Goal: Find specific page/section: Find specific page/section

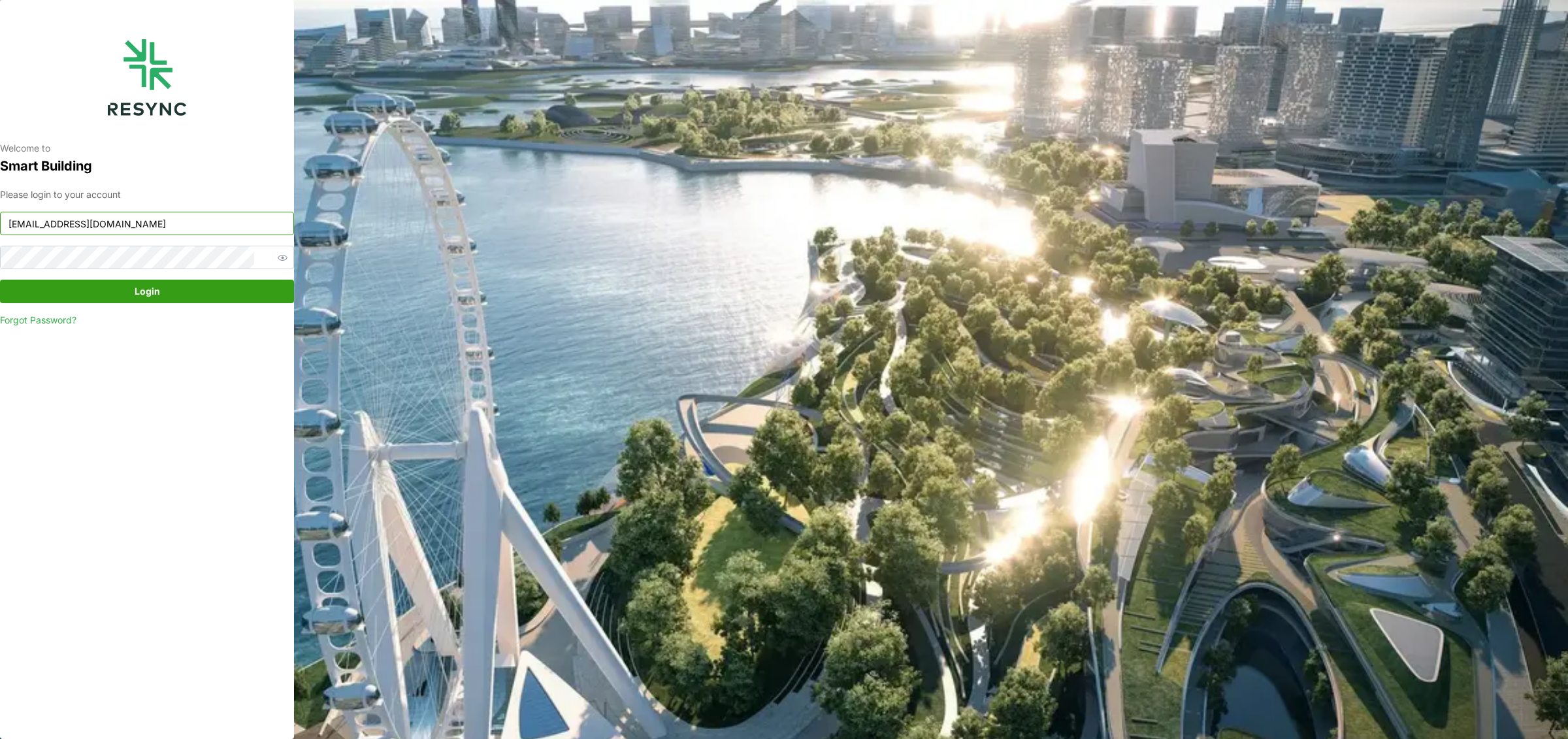
click at [196, 221] on input "[EMAIL_ADDRESS][DOMAIN_NAME]" at bounding box center [147, 224] width 294 height 24
type input "[EMAIL_ADDRESS][DOMAIN_NAME]"
click at [174, 289] on span "Login" at bounding box center [147, 291] width 269 height 22
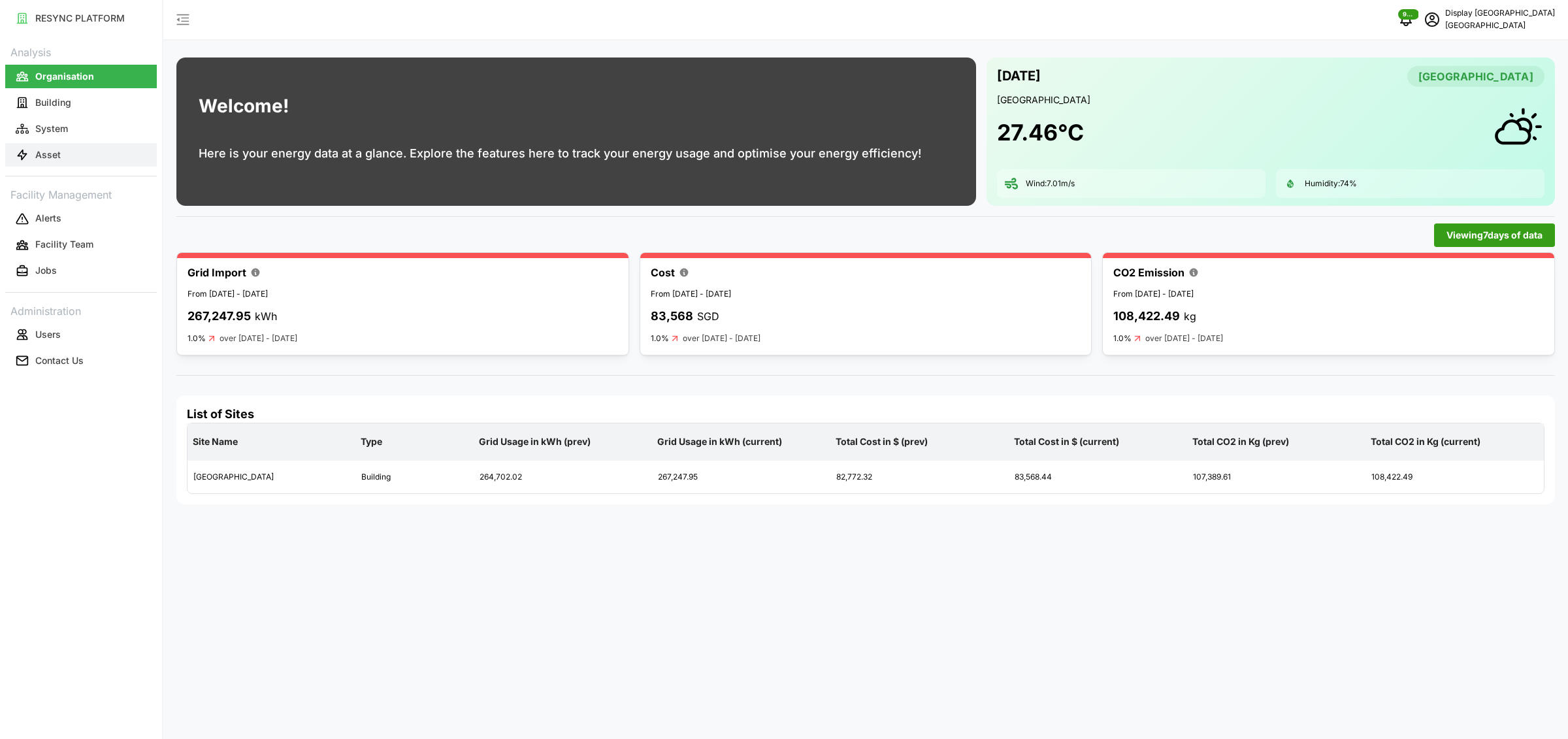
click at [47, 149] on p "Asset" at bounding box center [48, 155] width 26 height 13
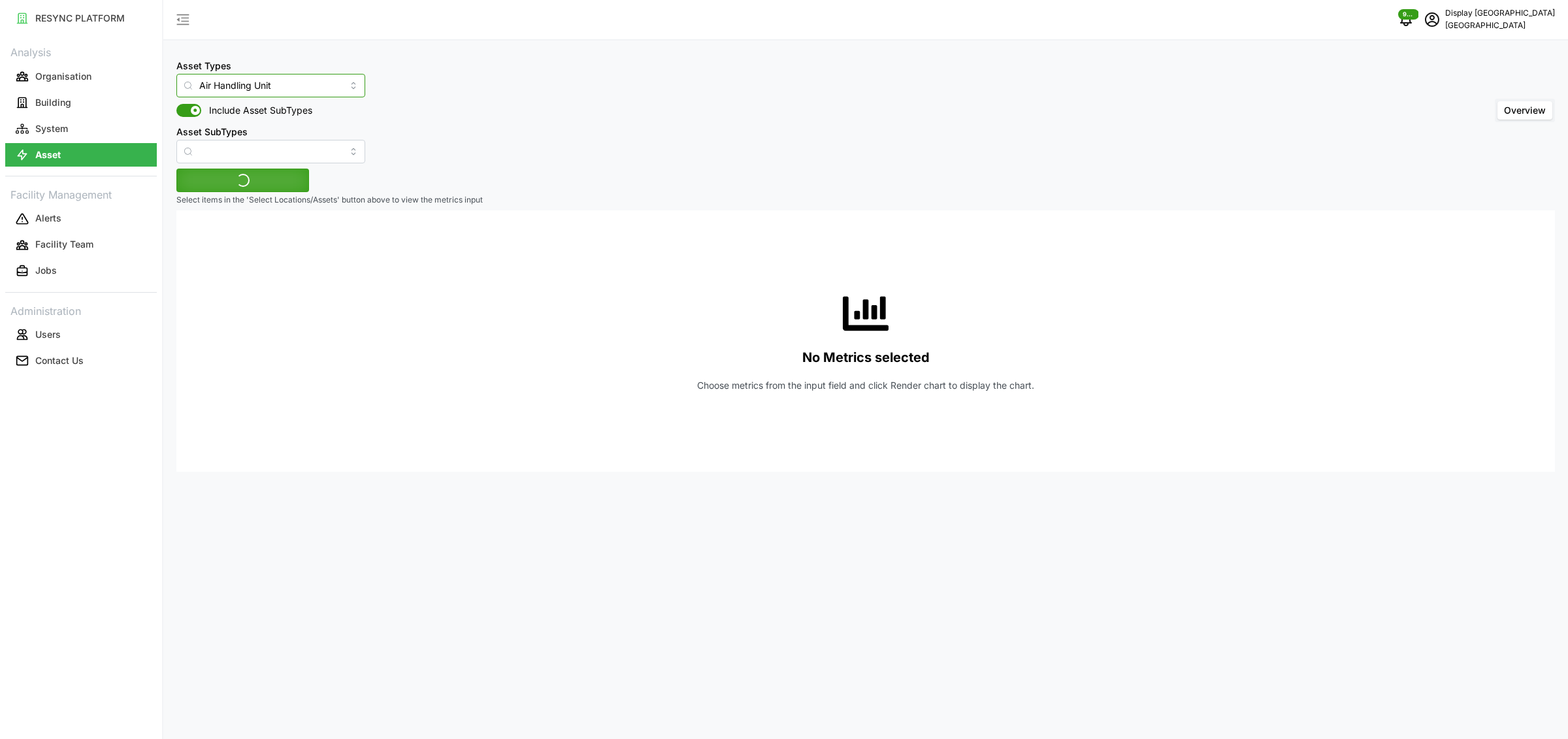
click at [289, 84] on input "Air Handling Unit" at bounding box center [270, 86] width 189 height 24
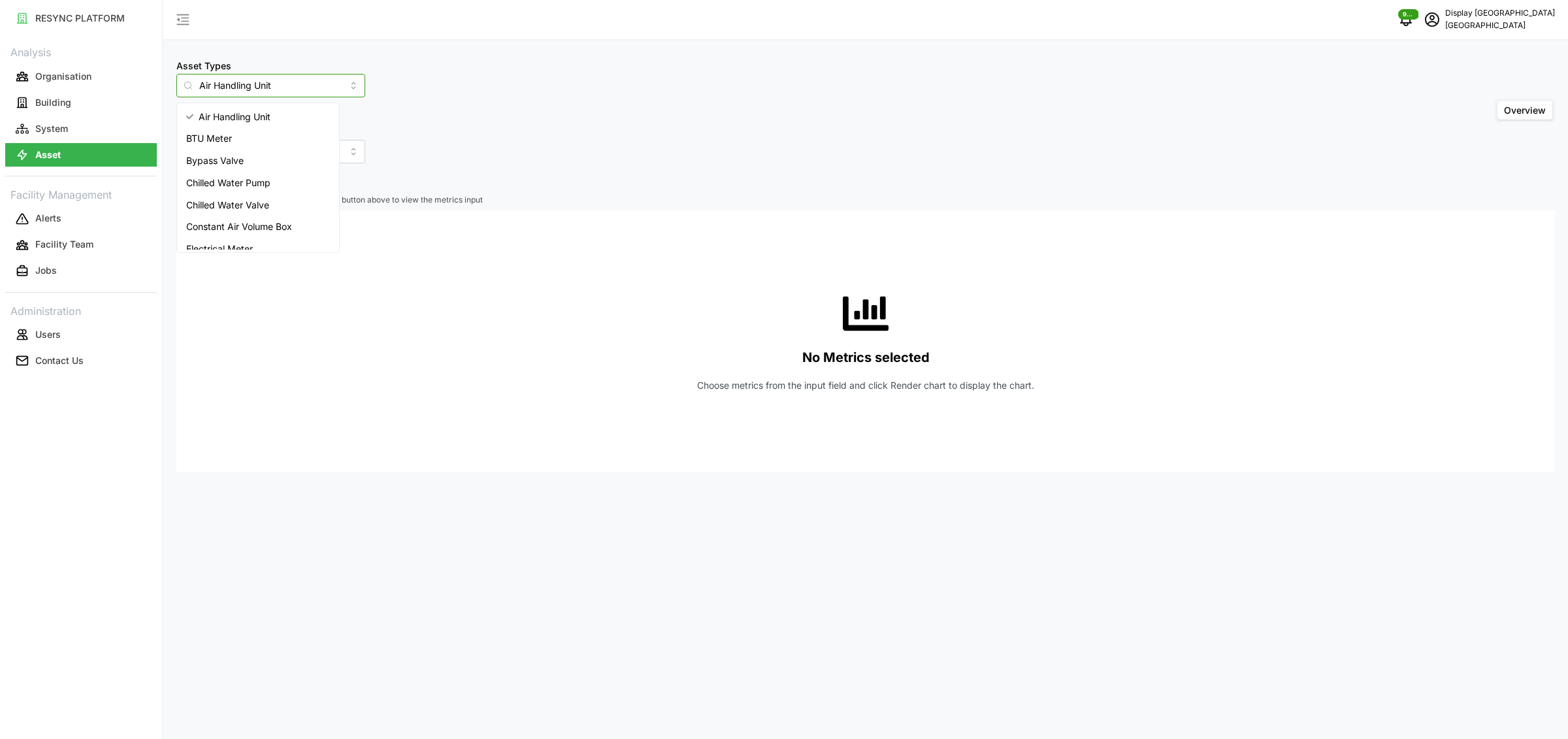
scroll to position [142, 0]
click at [256, 232] on span "Variable Air Volume Box" at bounding box center [237, 239] width 102 height 15
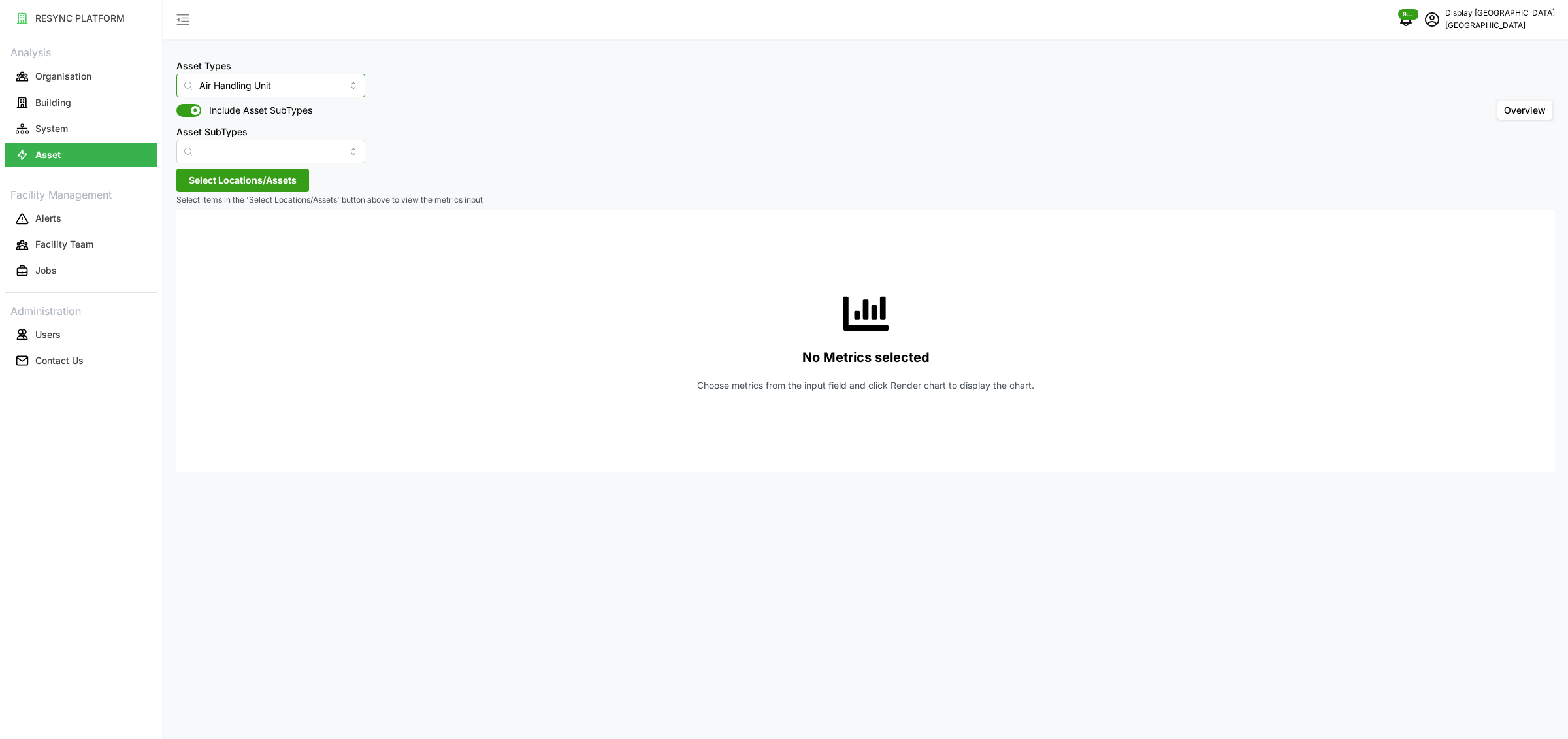
type input "Variable Air Volume Box"
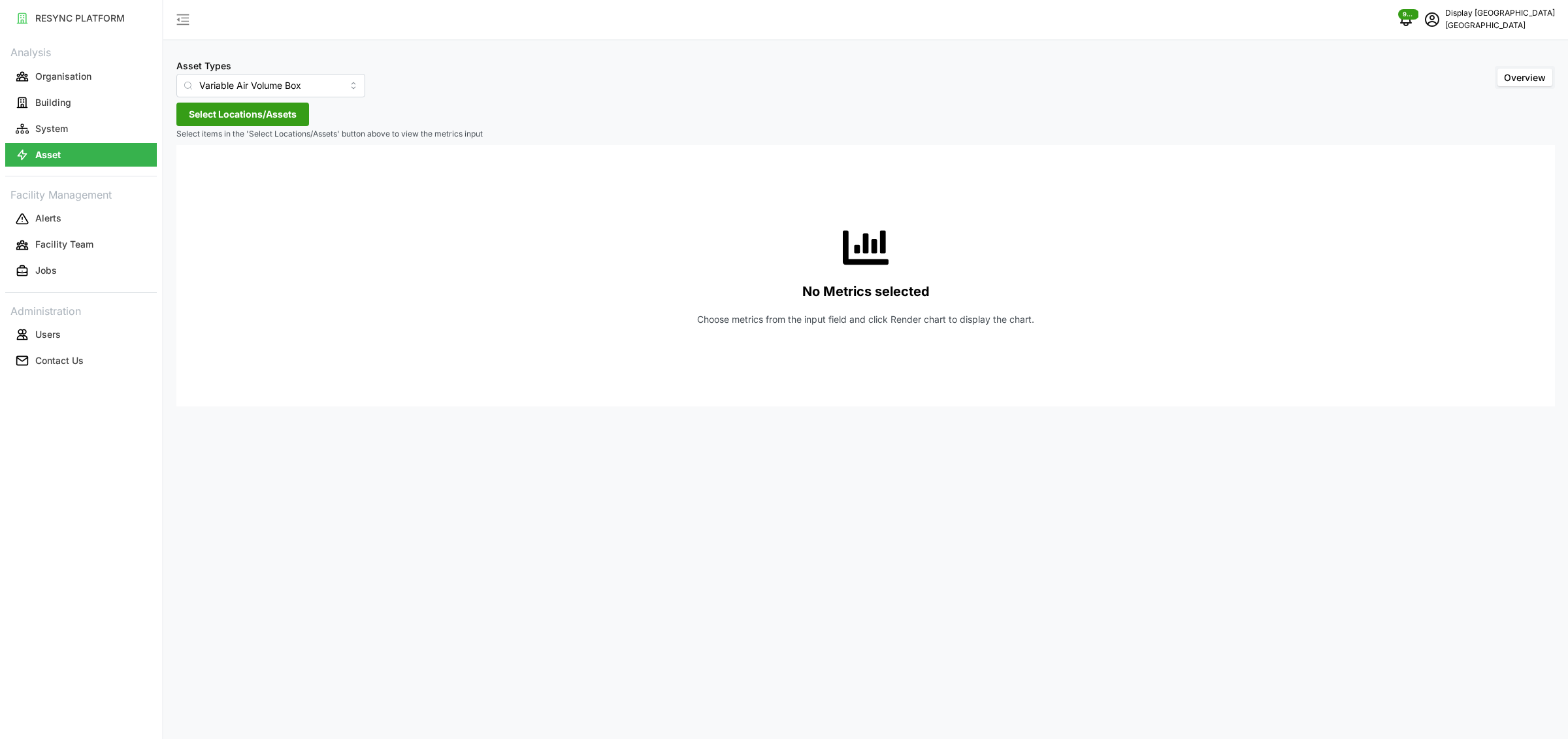
click at [266, 116] on span "Select Locations/Assets" at bounding box center [243, 114] width 108 height 22
click at [193, 172] on icon at bounding box center [193, 173] width 10 height 10
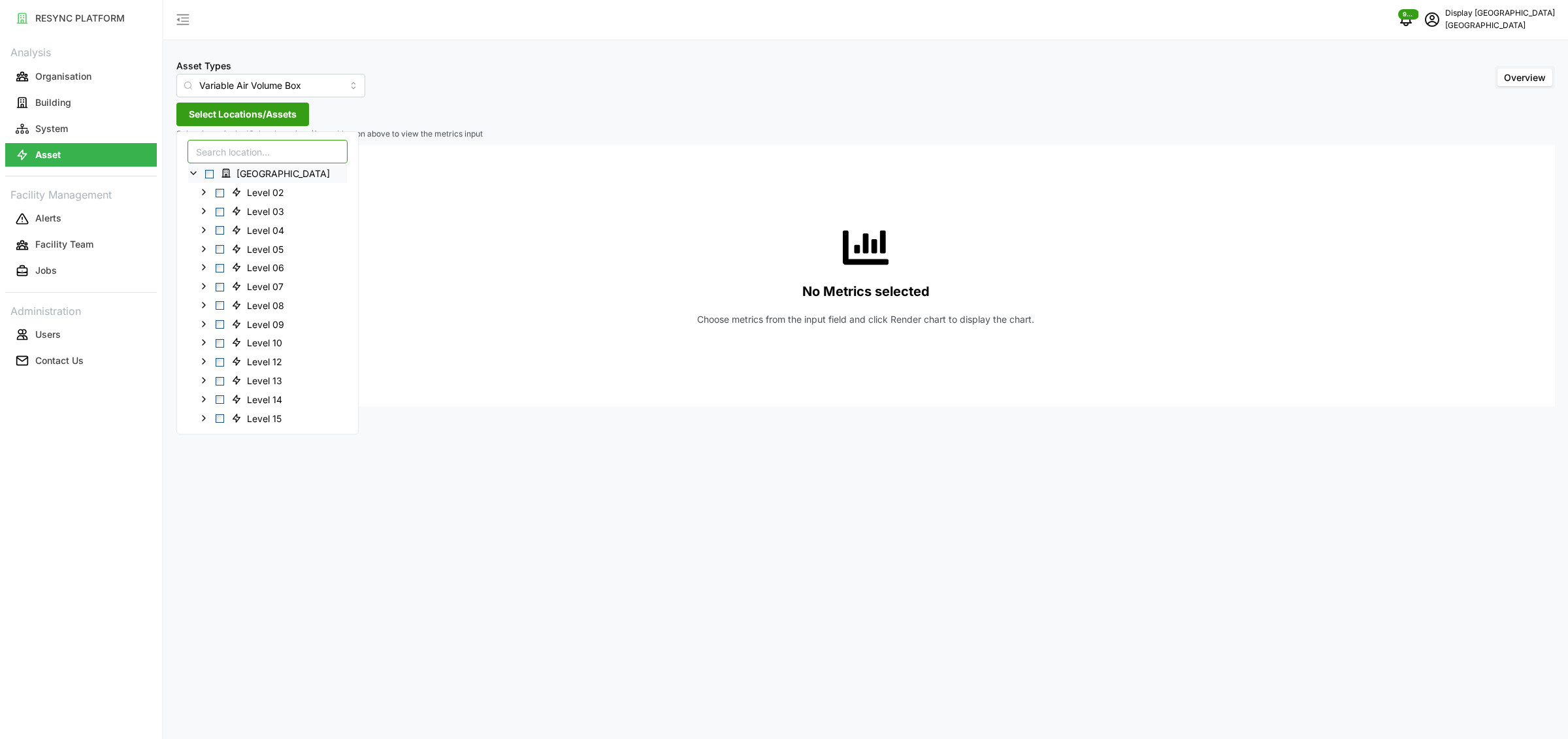
click at [249, 155] on input at bounding box center [268, 152] width 160 height 24
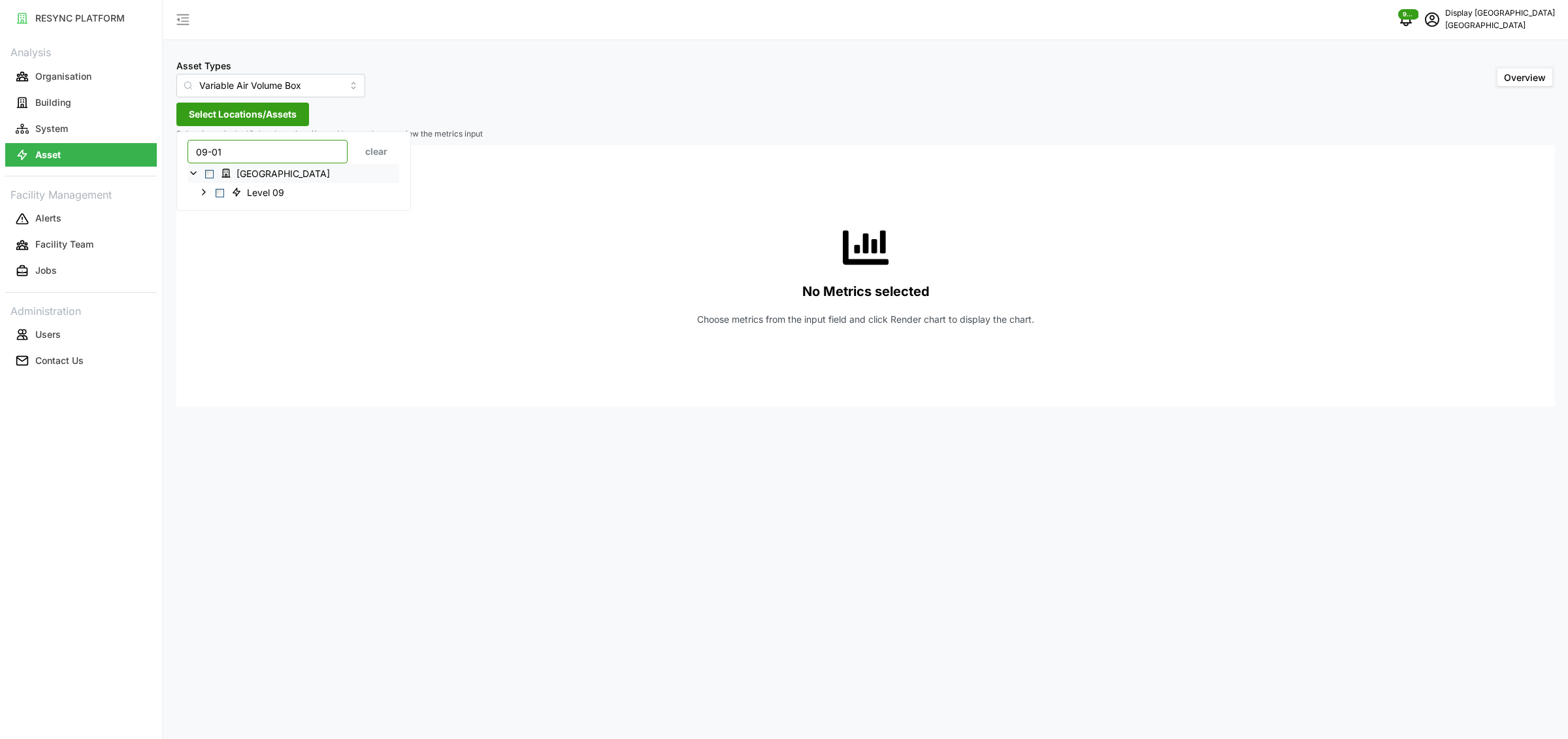
type input "09-01"
click at [202, 190] on icon at bounding box center [203, 192] width 10 height 10
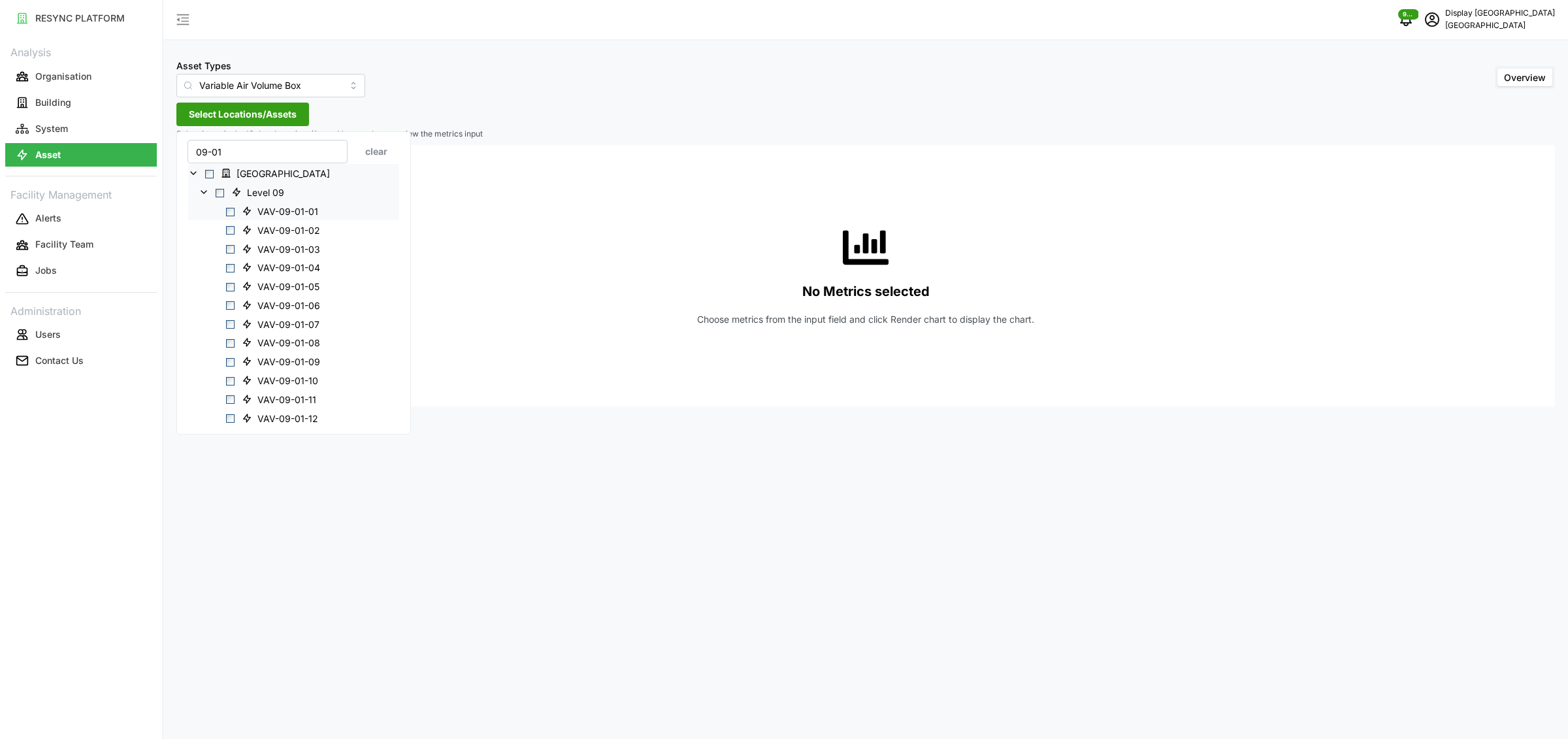
click at [239, 215] on span "VAV-09-01-01" at bounding box center [282, 211] width 91 height 15
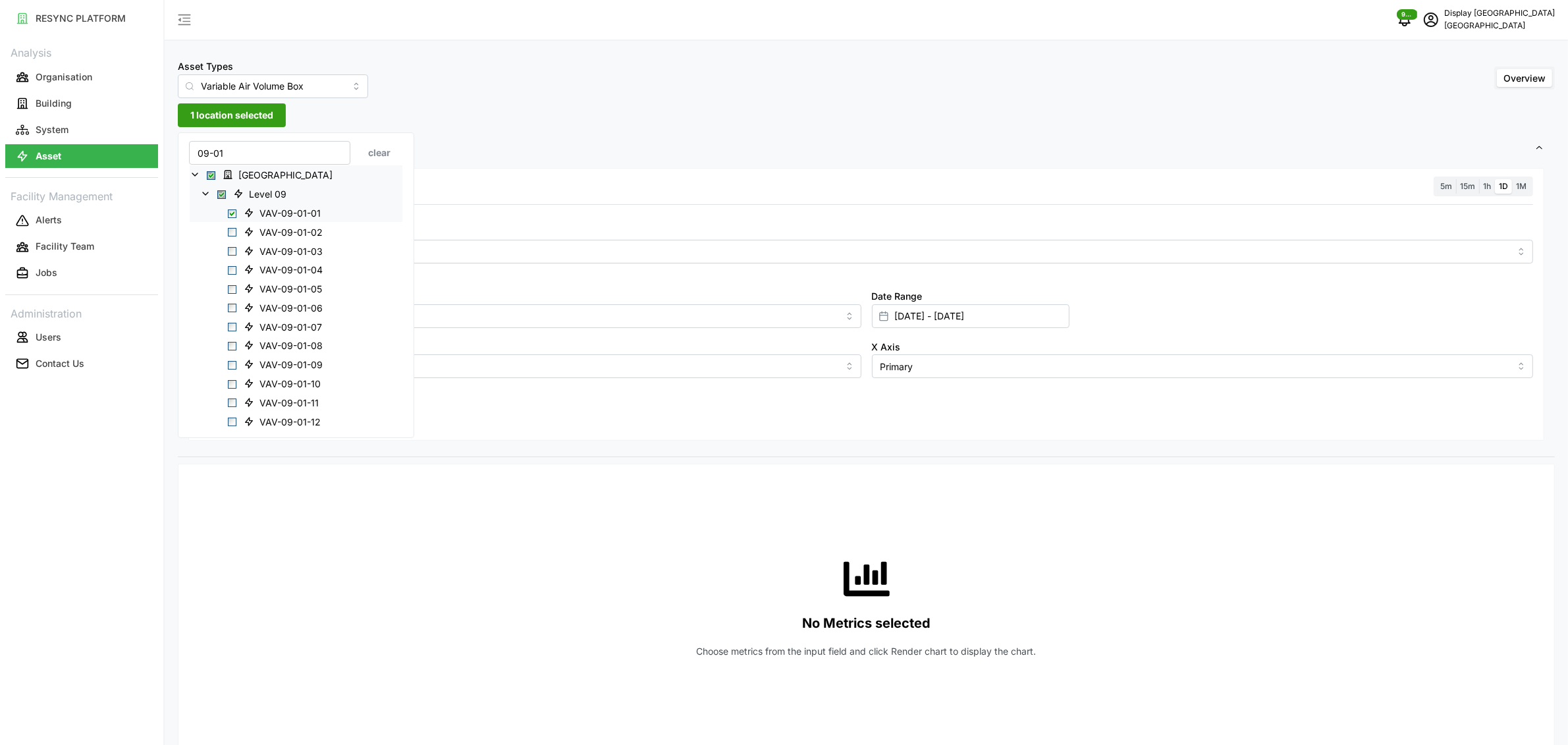
click at [233, 214] on span "Select VAV-09-01-01" at bounding box center [232, 213] width 8 height 8
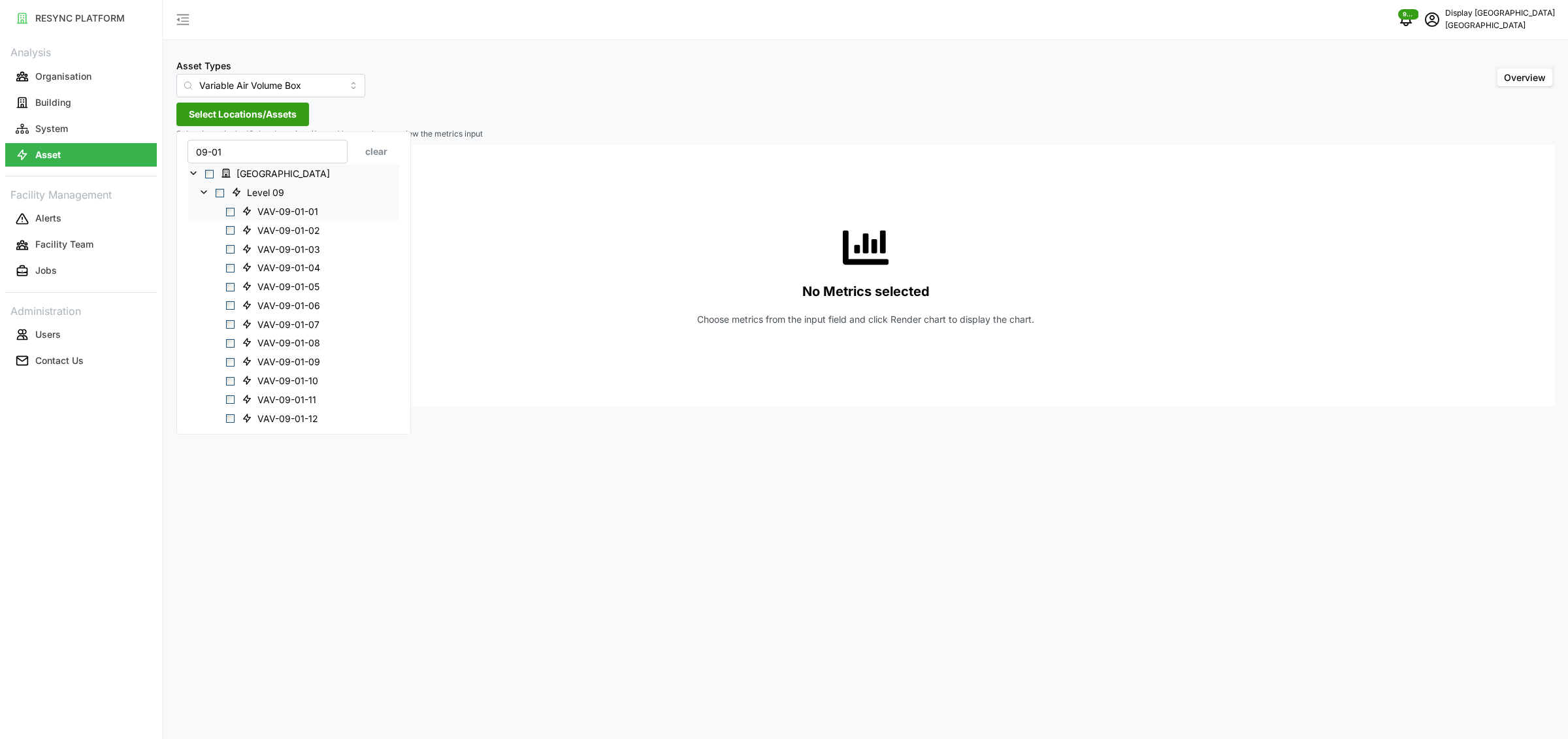
click at [231, 213] on span "Select VAV-09-01-01" at bounding box center [230, 211] width 8 height 8
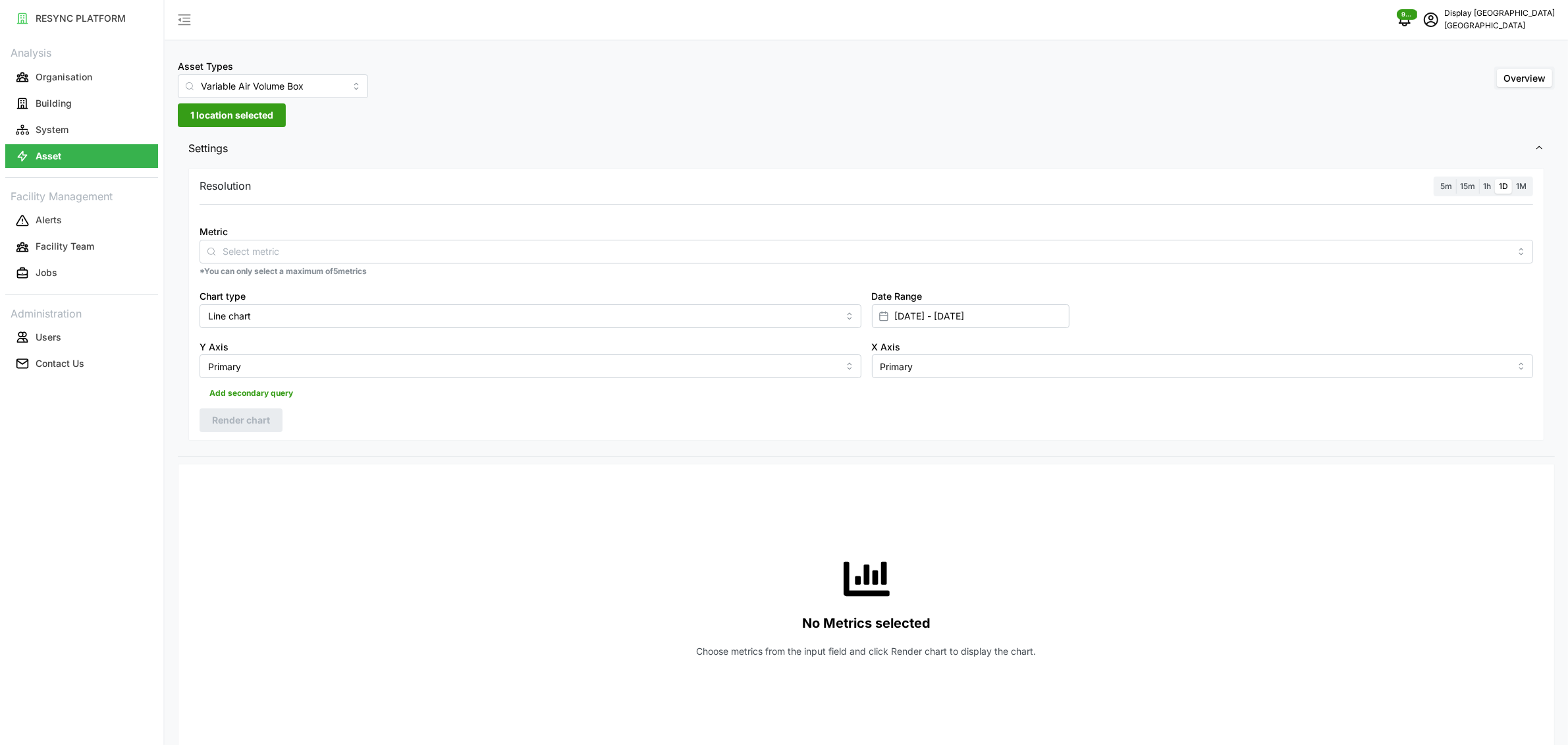
click at [616, 218] on div "Metric *You can only select a maximum of 5 metrics" at bounding box center [866, 250] width 1344 height 65
